Goal: Task Accomplishment & Management: Use online tool/utility

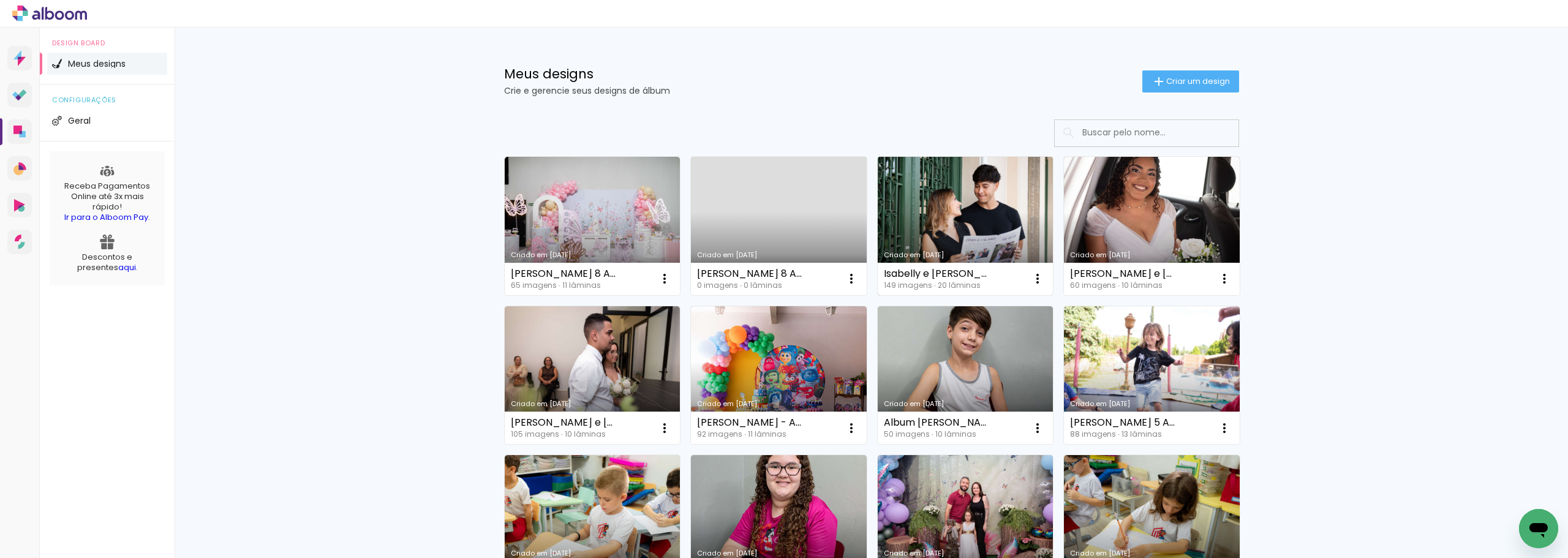
click at [935, 189] on link "Criado em [DATE]" at bounding box center [965, 226] width 176 height 139
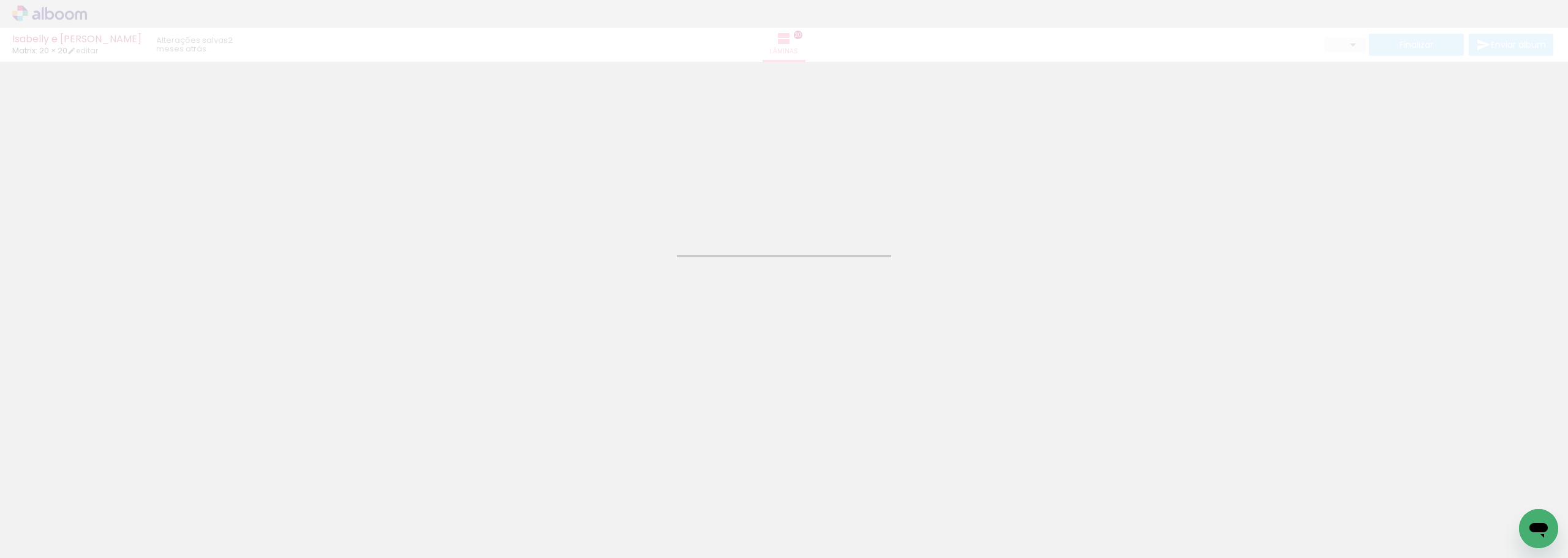
type input "JPG"
type input "Alta, 300 DPI"
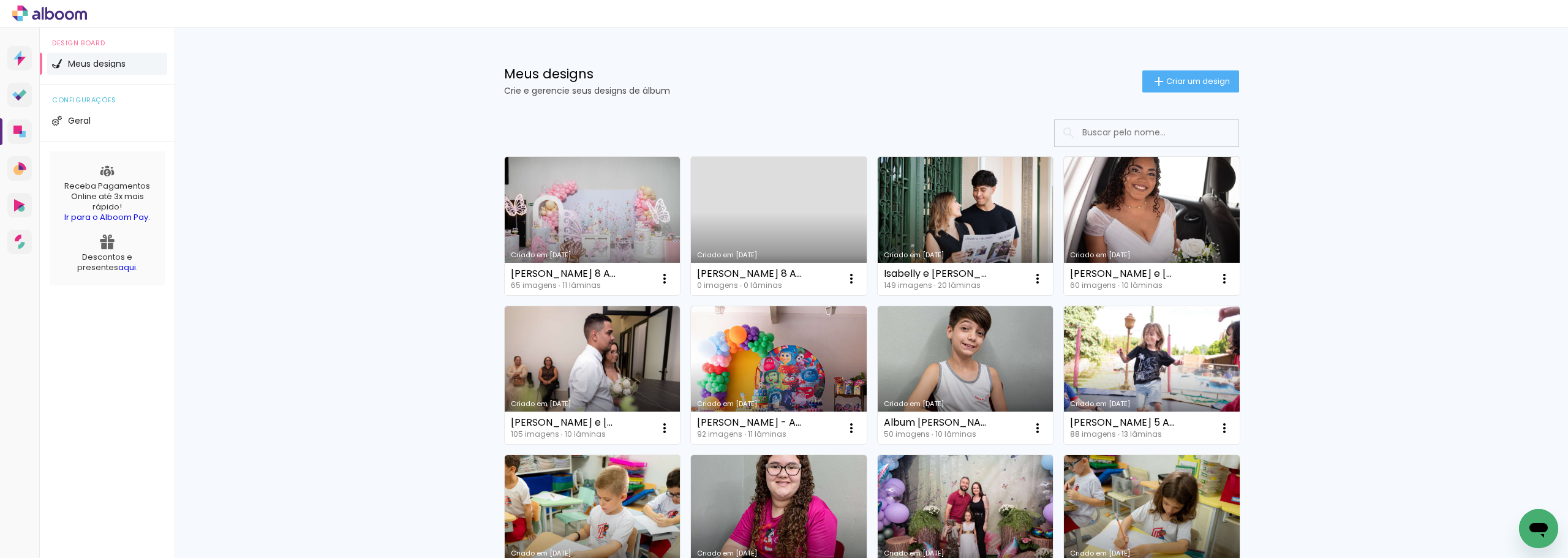
click at [600, 213] on link "Criado em [DATE]" at bounding box center [592, 226] width 176 height 139
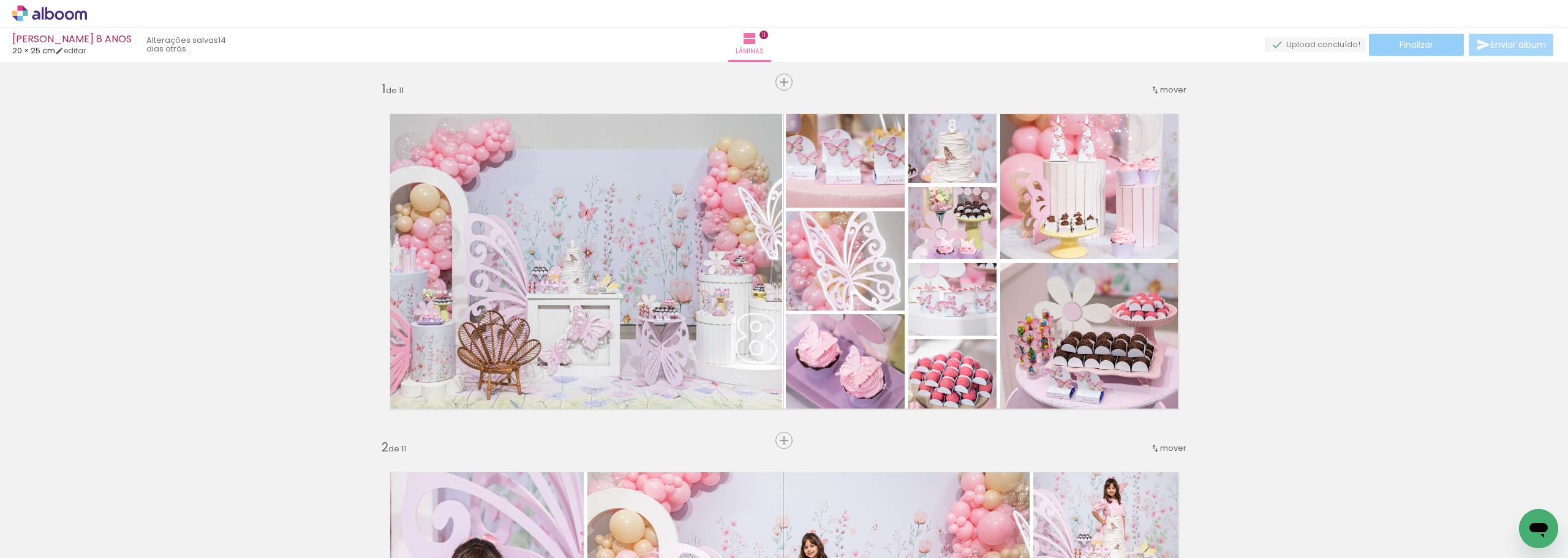
click at [1399, 42] on span "Finalizar" at bounding box center [1416, 44] width 34 height 9
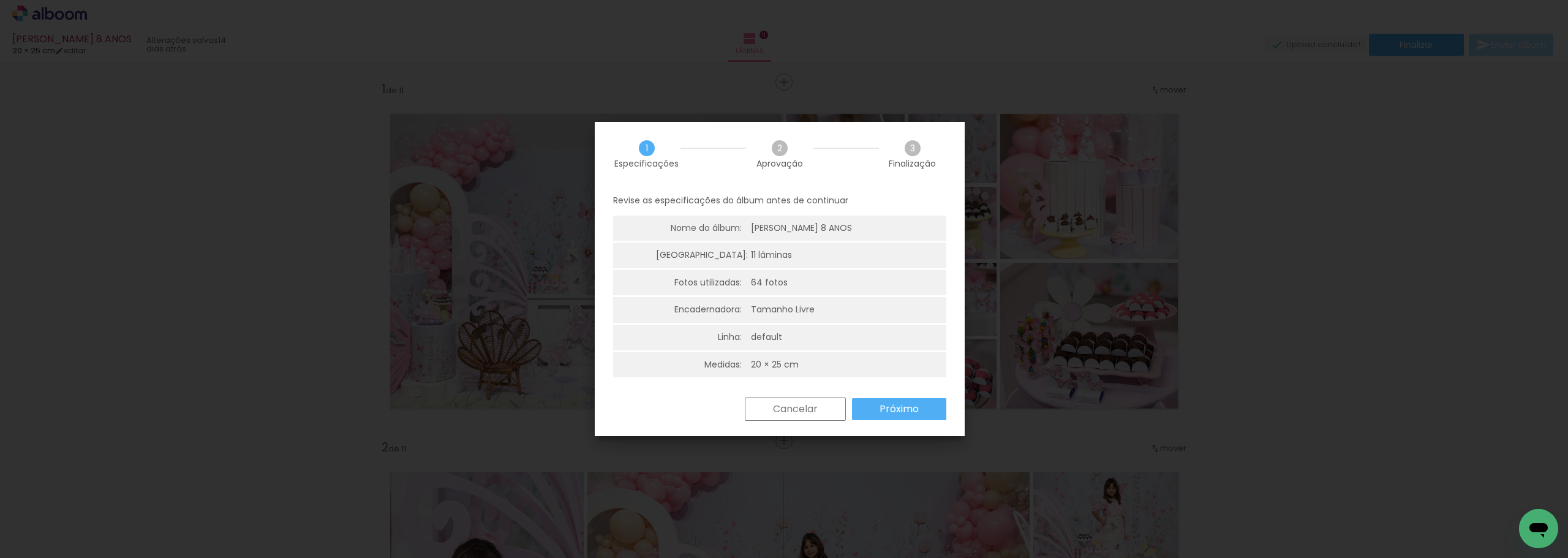
click at [0, 0] on paper-button "Próximo" at bounding box center [0, 0] width 0 height 0
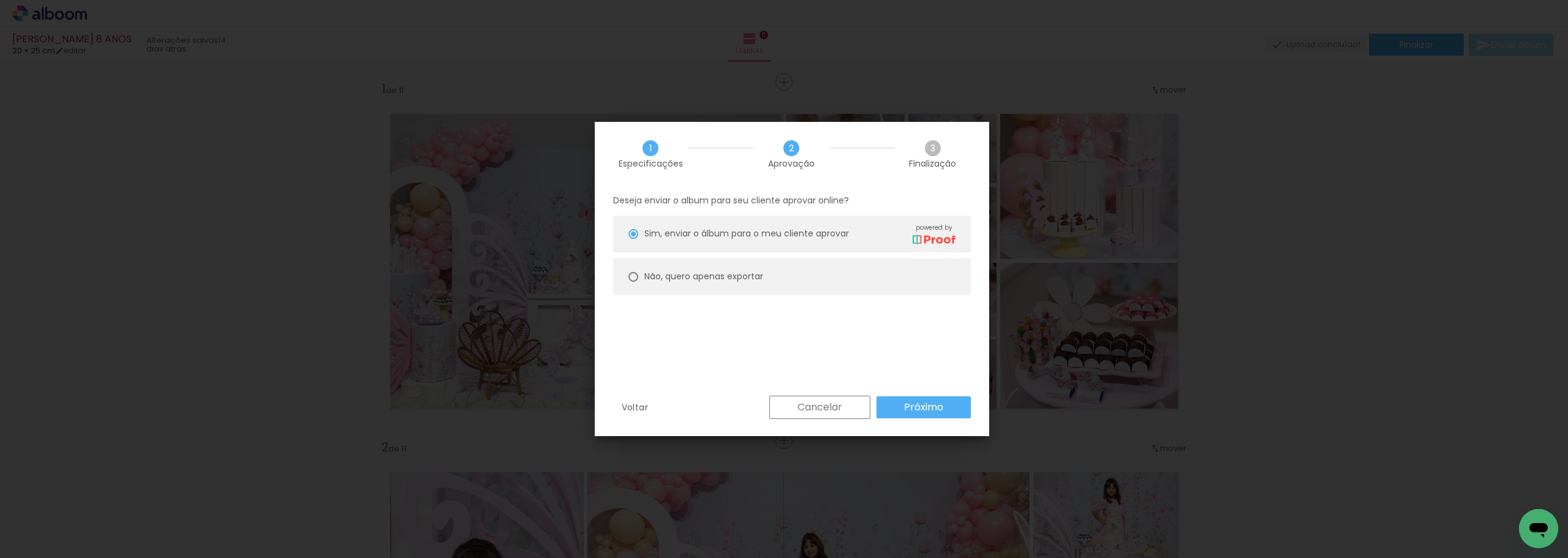
click at [0, 0] on slot "Não, quero apenas exportar" at bounding box center [0, 0] width 0 height 0
type paper-radio-button "on"
click at [0, 0] on slot "Próximo" at bounding box center [0, 0] width 0 height 0
type input "Alta, 300 DPI"
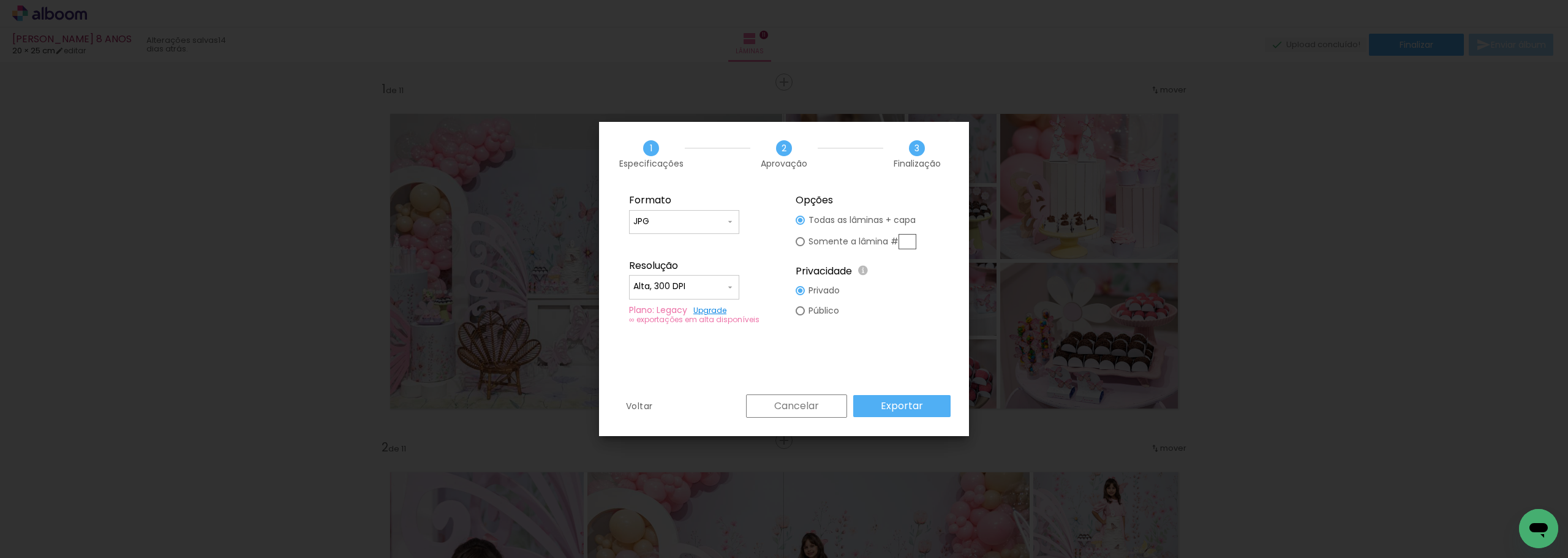
click at [0, 0] on input "JPG" at bounding box center [0, 0] width 0 height 0
click at [0, 0] on paper-item "JPG" at bounding box center [0, 0] width 0 height 0
click at [0, 0] on slot "Exportar" at bounding box center [0, 0] width 0 height 0
